Goal: Task Accomplishment & Management: Use online tool/utility

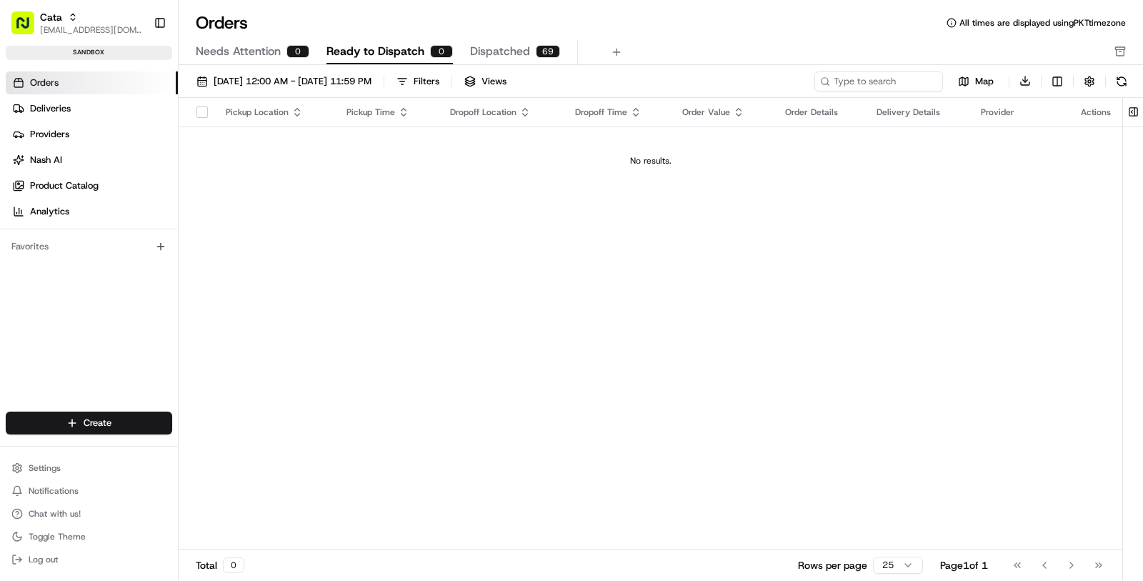
click at [101, 79] on link "Orders" at bounding box center [92, 82] width 172 height 23
click at [101, 103] on link "Deliveries" at bounding box center [92, 108] width 172 height 23
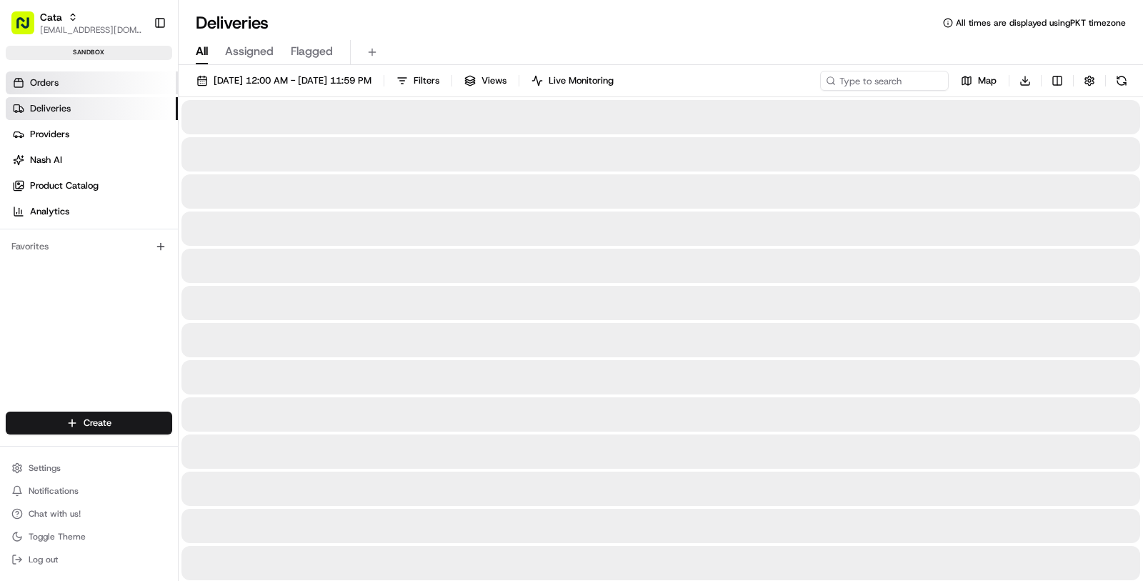
click at [104, 80] on link "Orders" at bounding box center [92, 82] width 172 height 23
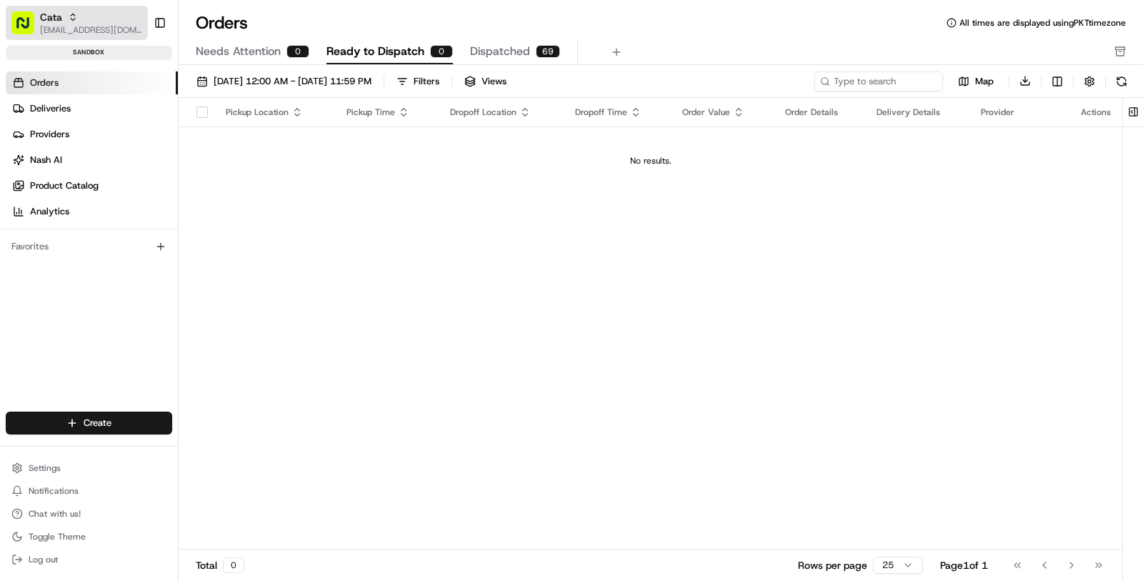
click at [116, 26] on span "[EMAIL_ADDRESS][DOMAIN_NAME]" at bounding box center [91, 29] width 102 height 11
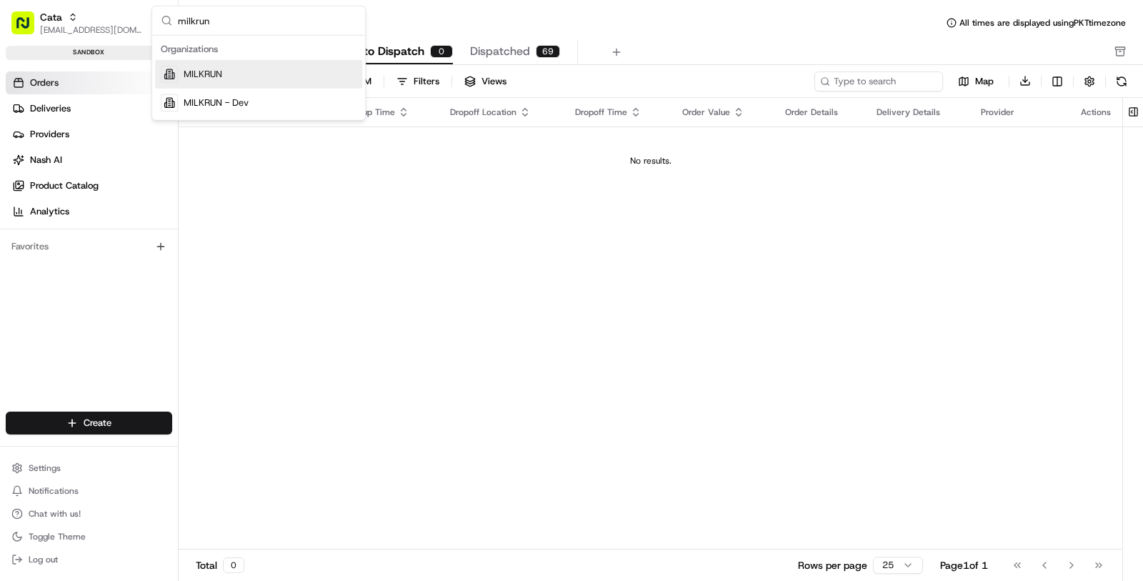
type input "milkrun"
click at [215, 77] on span "MILKRUN" at bounding box center [203, 74] width 39 height 13
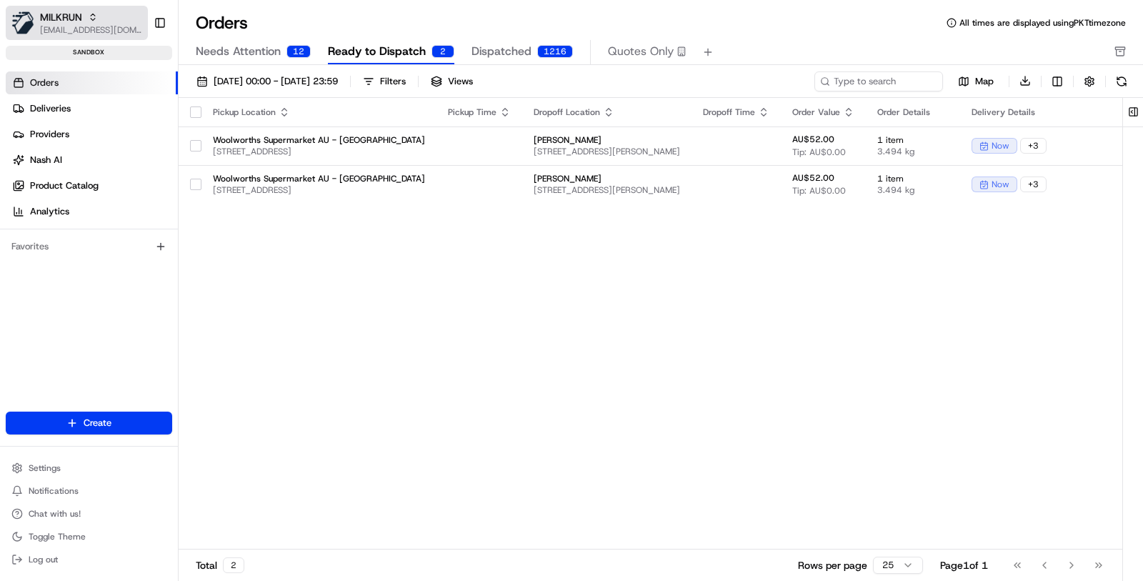
click at [89, 39] on button "MILKRUN masood@usenash.com" at bounding box center [77, 23] width 142 height 34
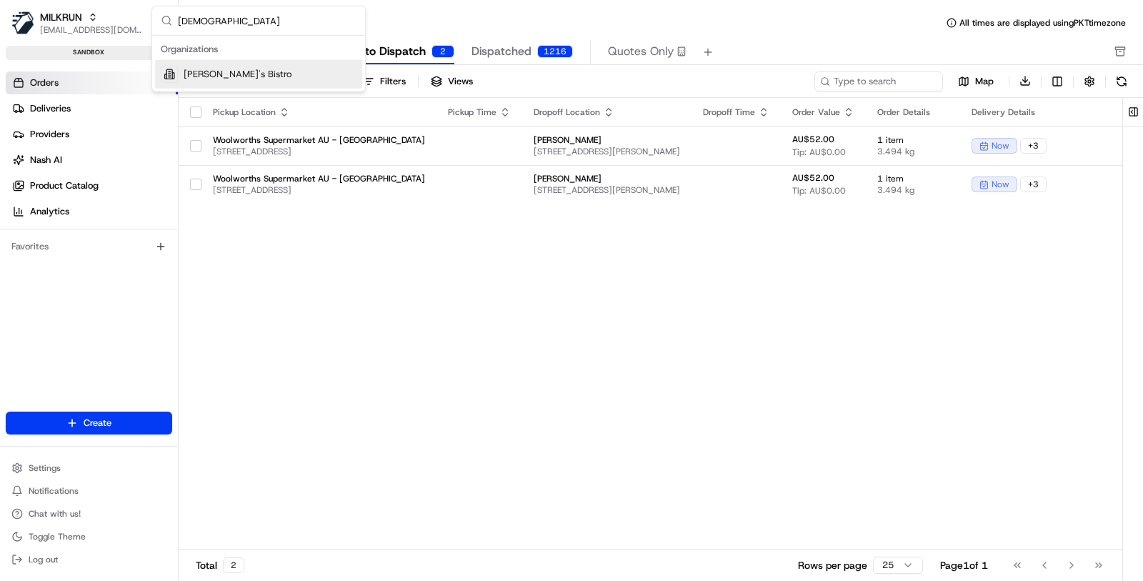
type input "kisha"
click at [193, 80] on div "[PERSON_NAME]'s Bistro" at bounding box center [258, 74] width 207 height 29
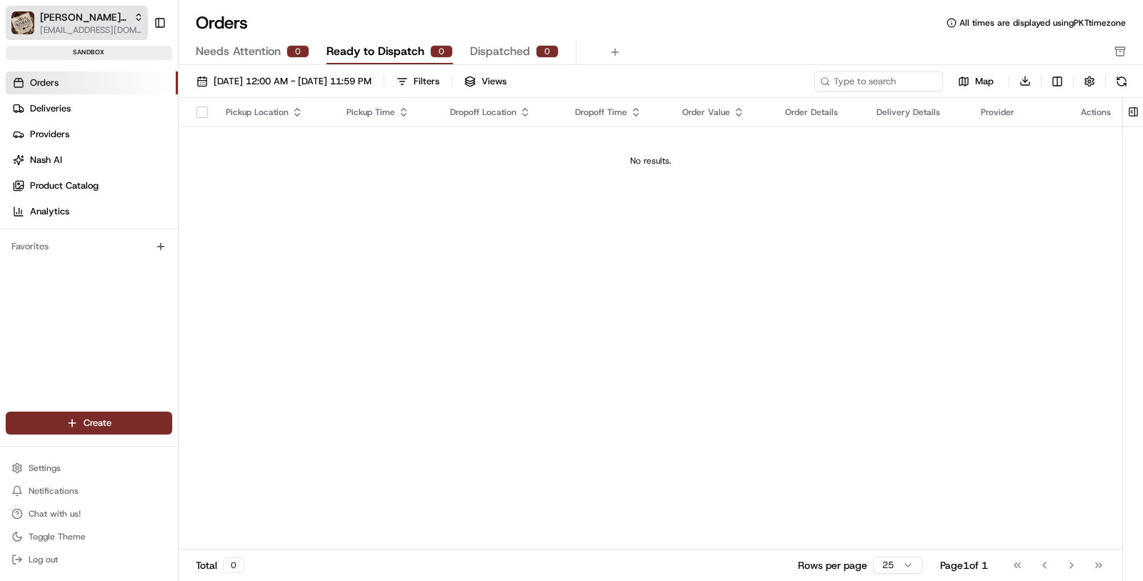
click at [45, 14] on span "[PERSON_NAME]'s Bistro" at bounding box center [84, 17] width 88 height 14
